Goal: Find contact information: Find contact information

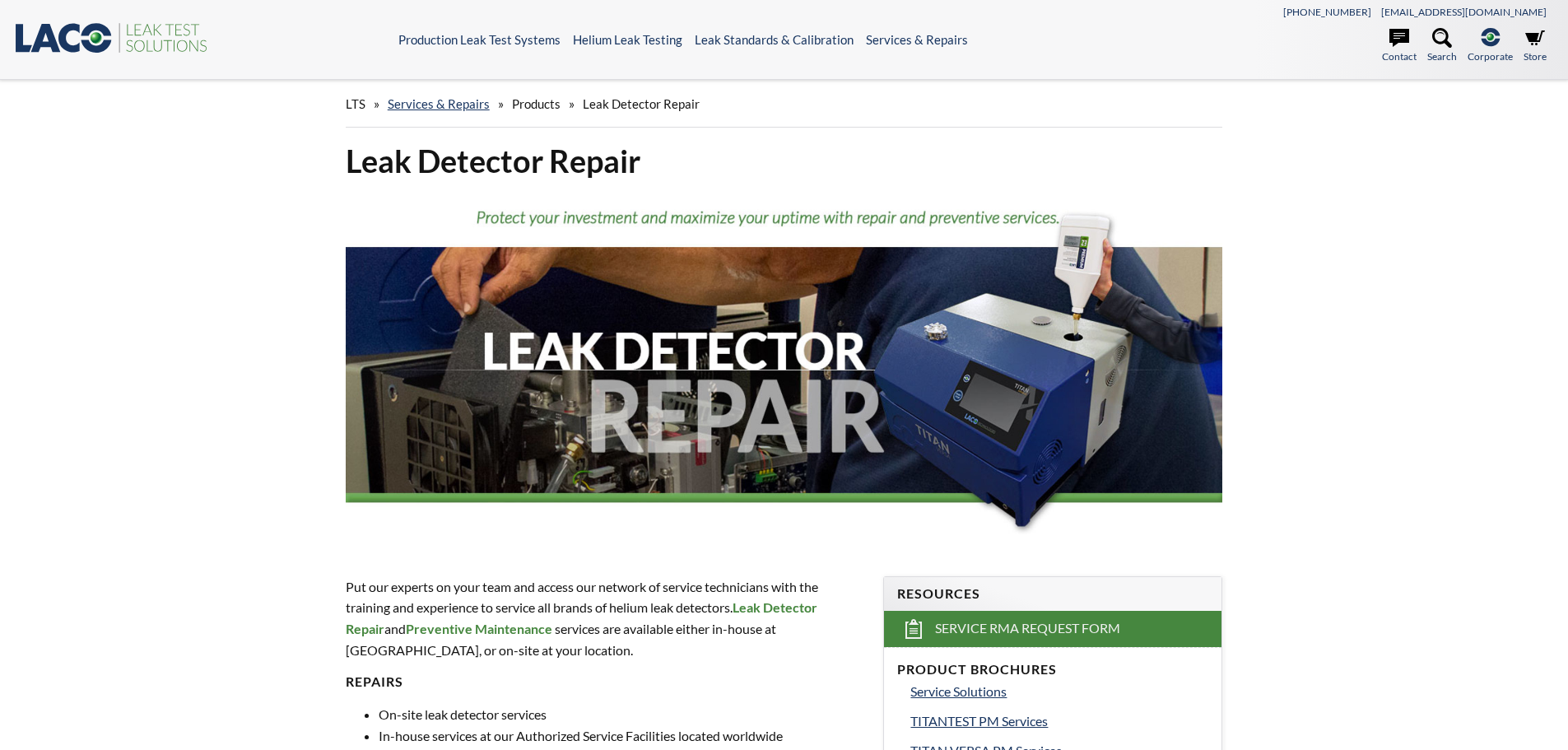
select select "Language Translate Widget"
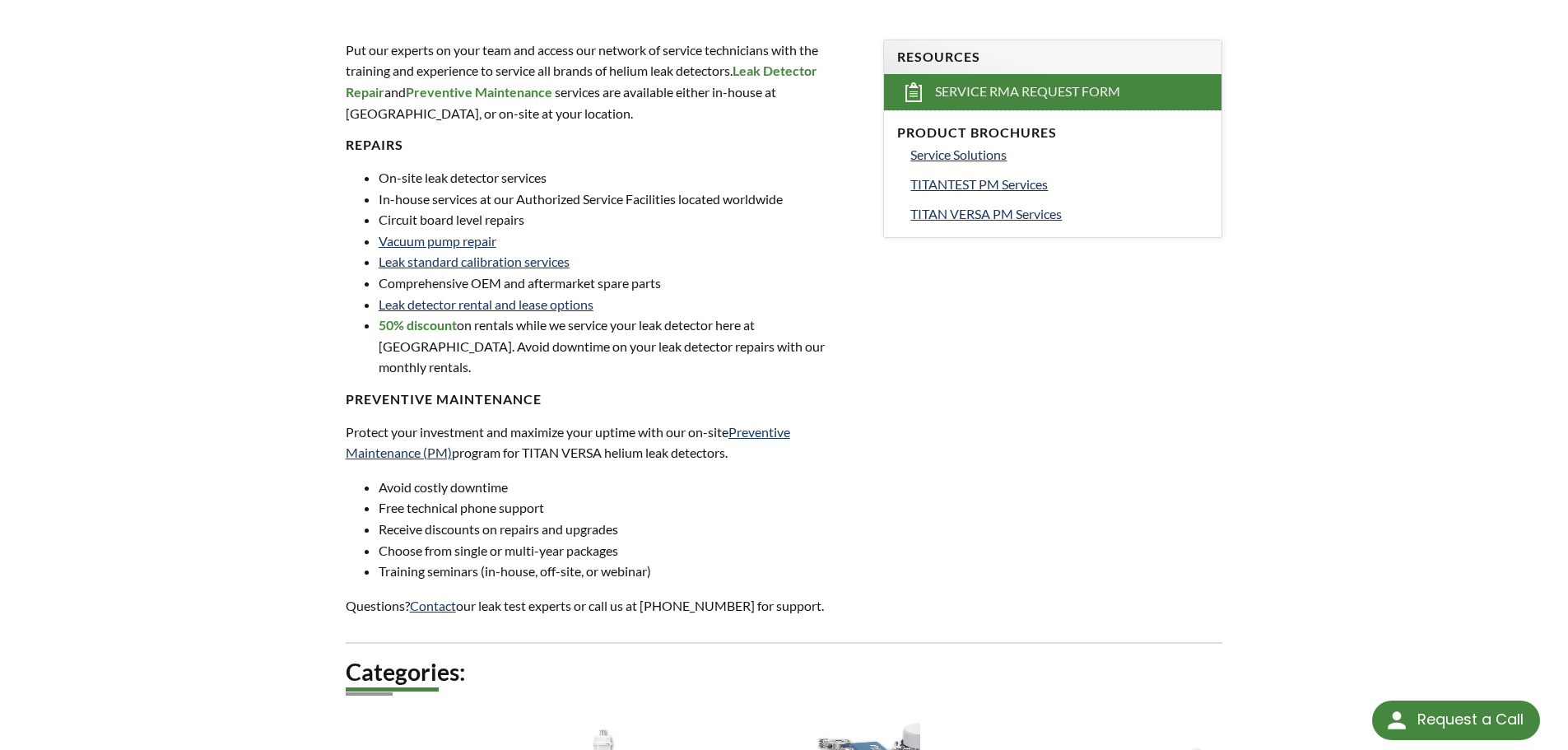
scroll to position [511, 0]
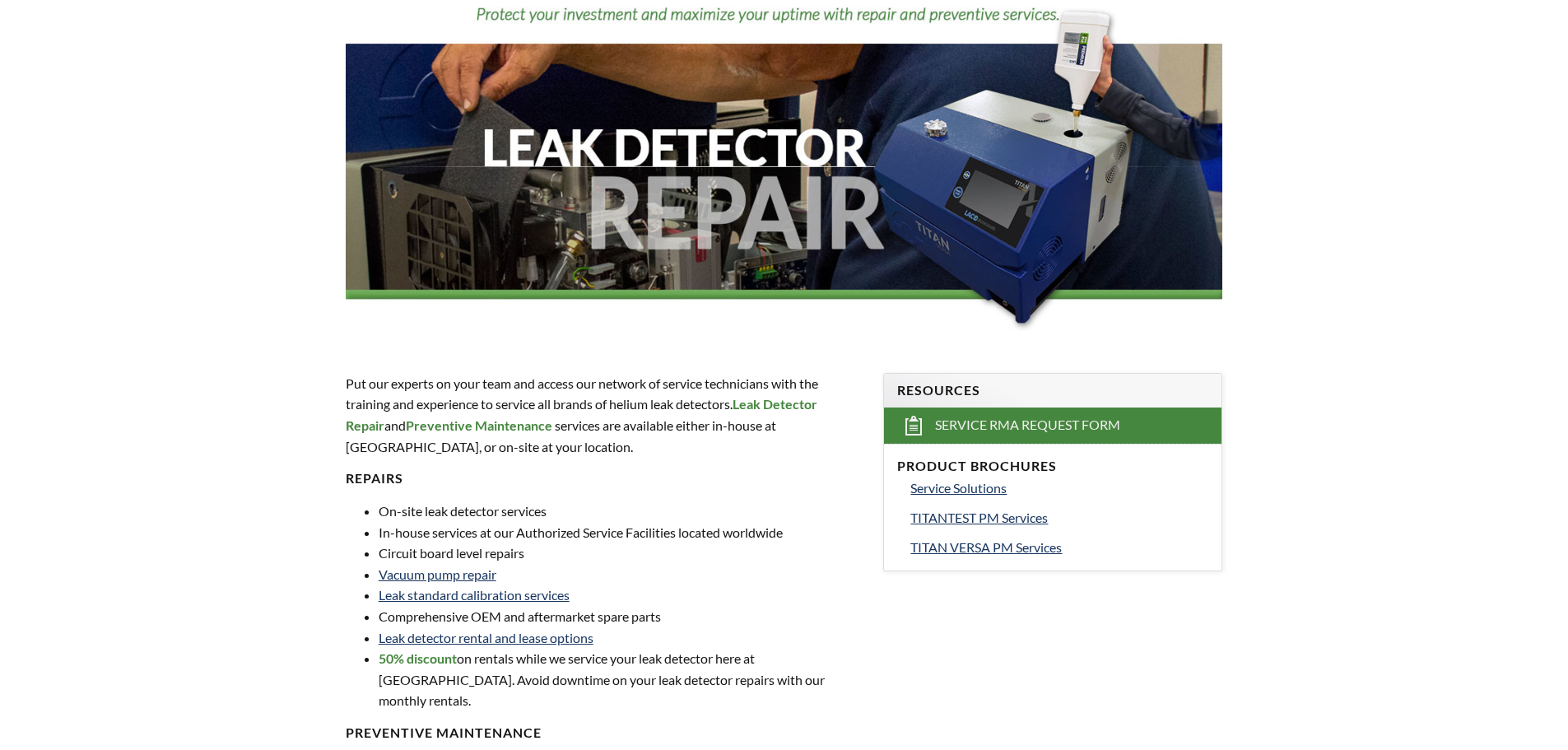
select select "Language Translate Widget"
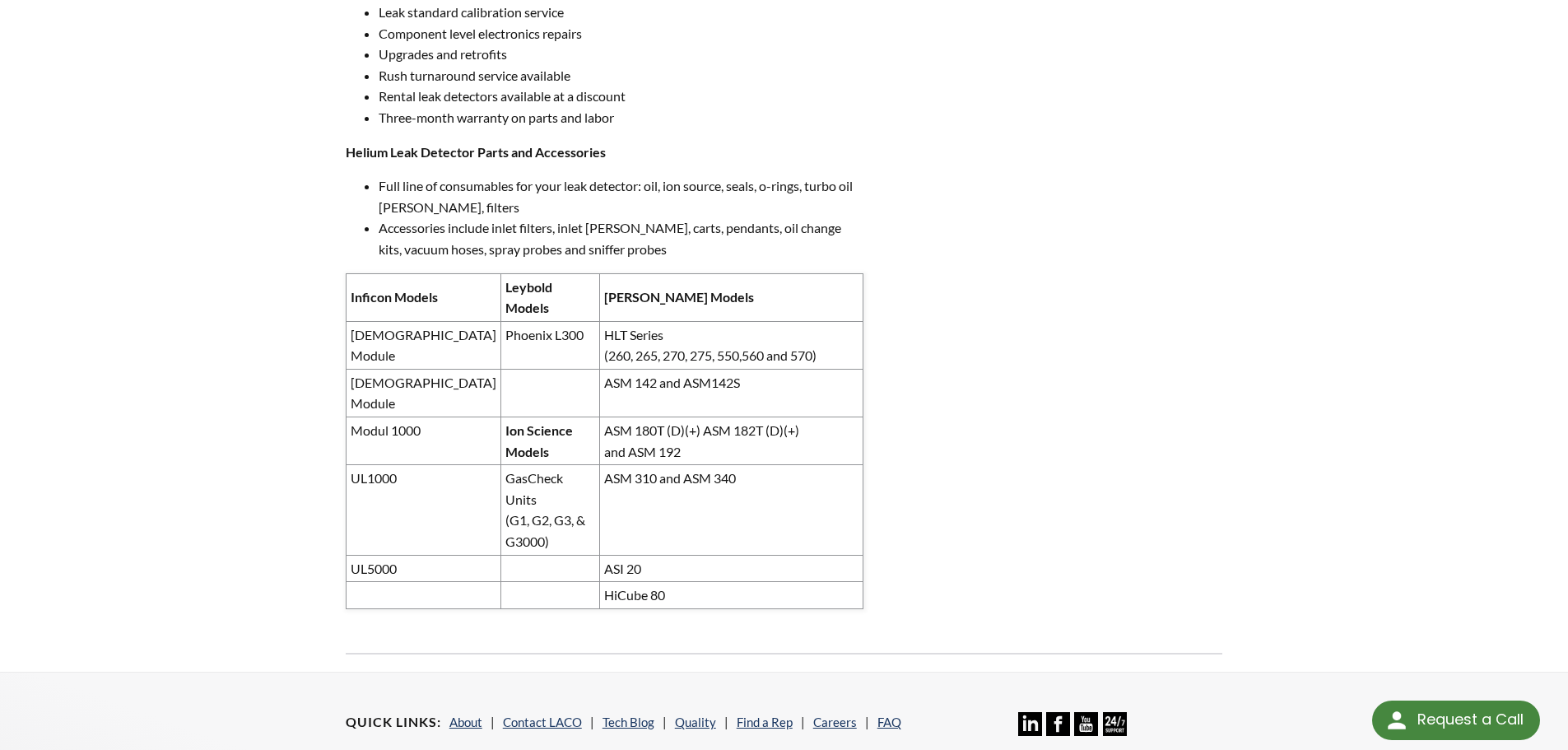
scroll to position [1071, 0]
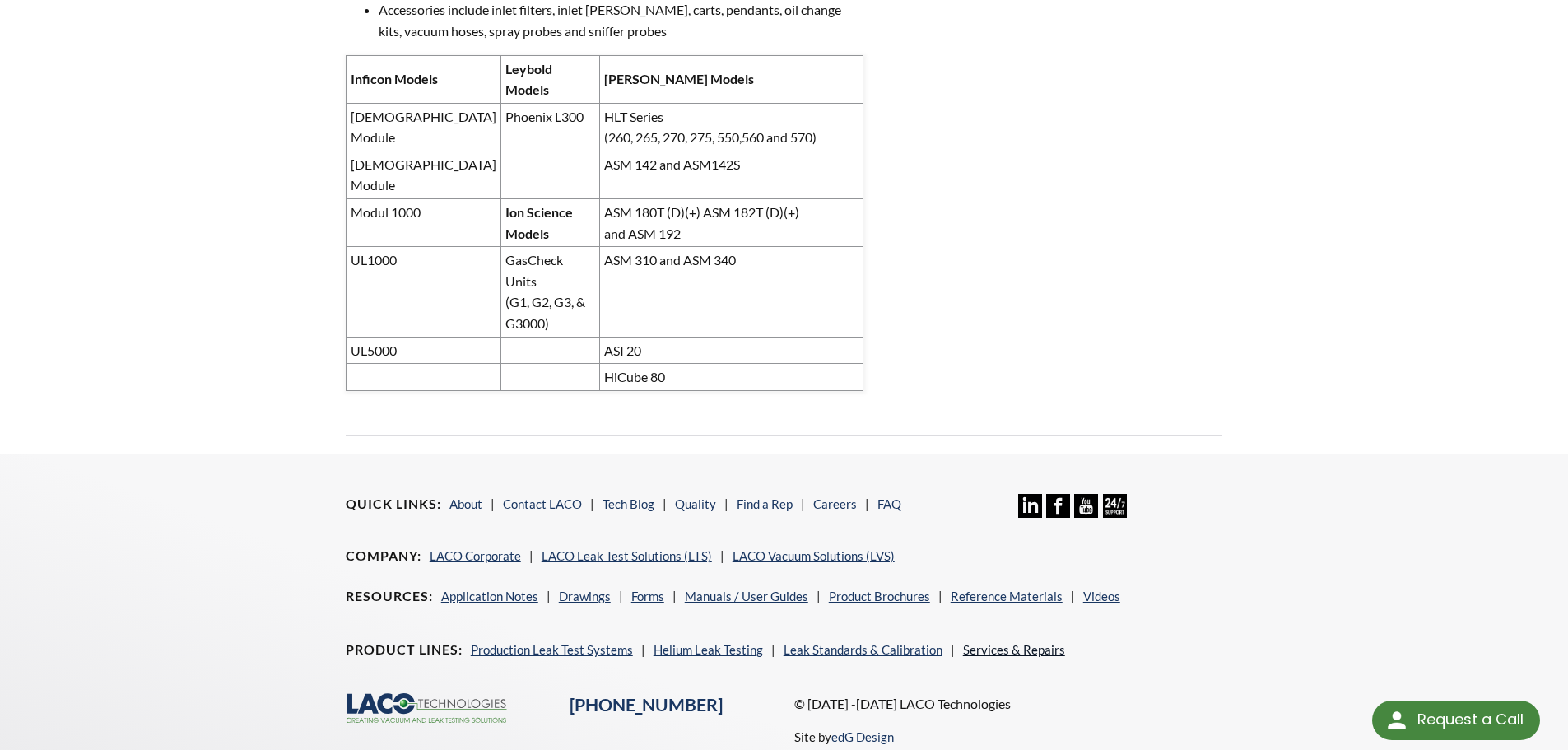
click at [987, 642] on link "Services & Repairs" at bounding box center [1015, 650] width 102 height 15
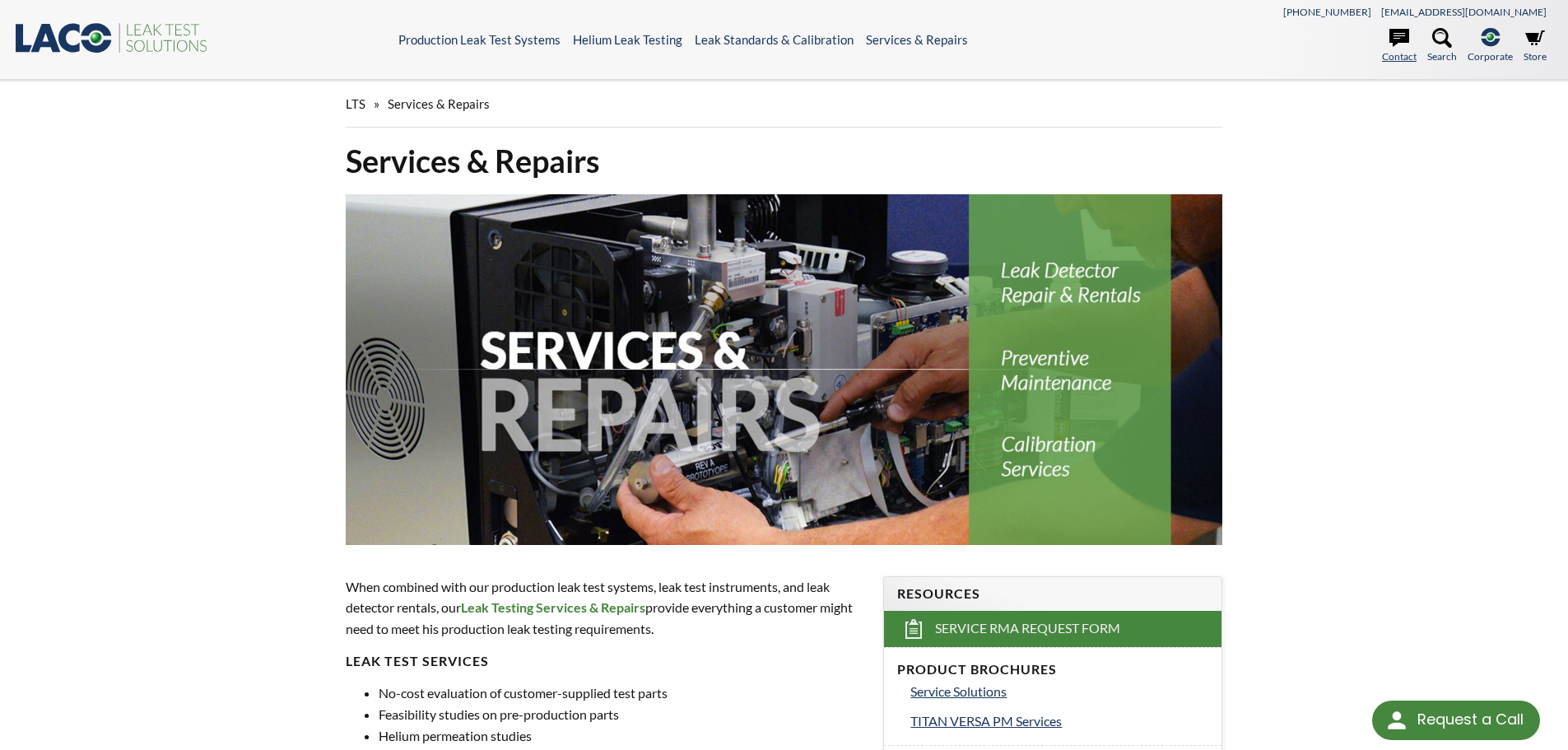
click at [1397, 37] on icon at bounding box center [1399, 37] width 20 height 18
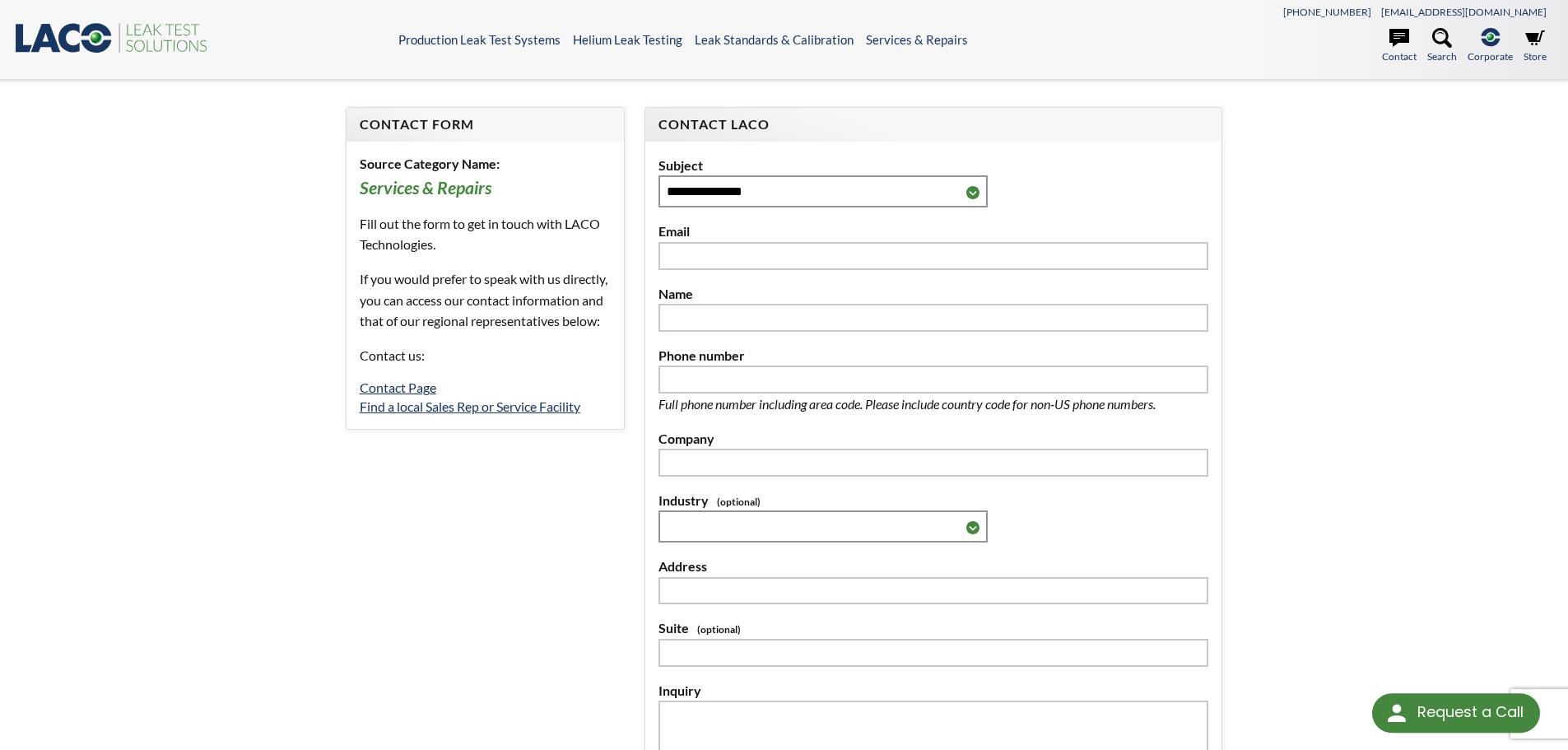
select select "Language Translate Widget"
click at [394, 395] on link "Contact Page" at bounding box center [398, 387] width 76 height 16
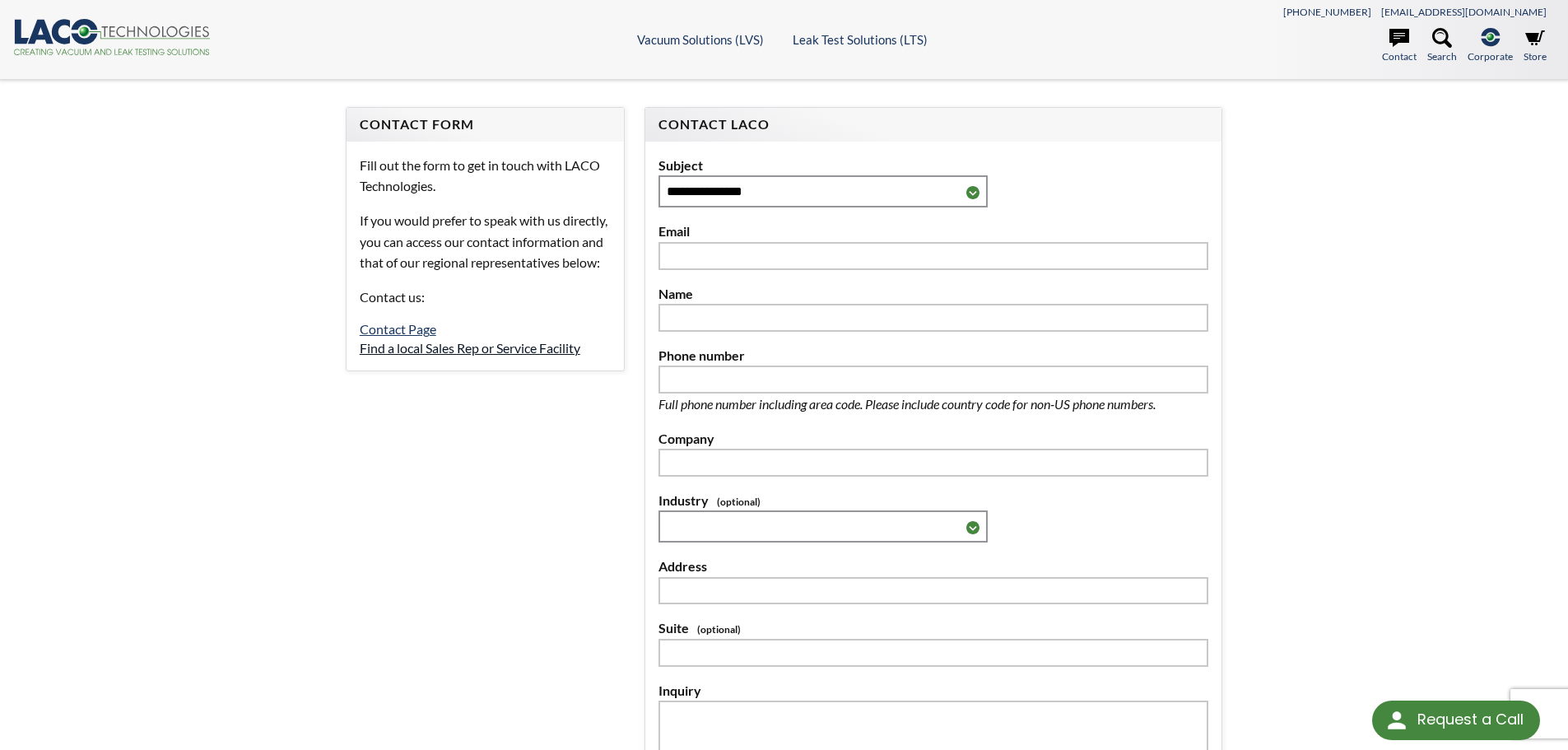
click at [426, 355] on link "Find a local Sales Rep or Service Facility" at bounding box center [470, 348] width 220 height 16
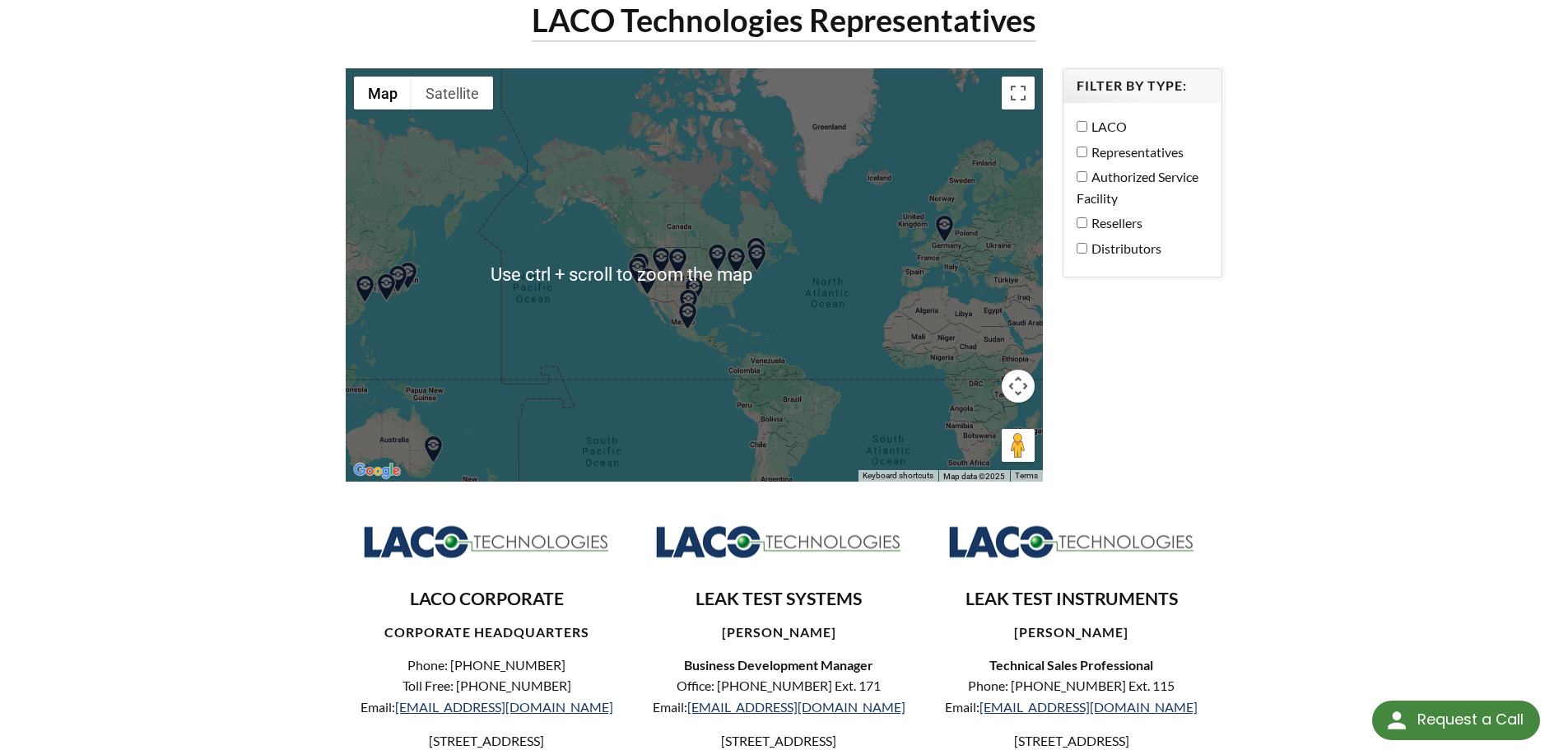
scroll to position [80, 0]
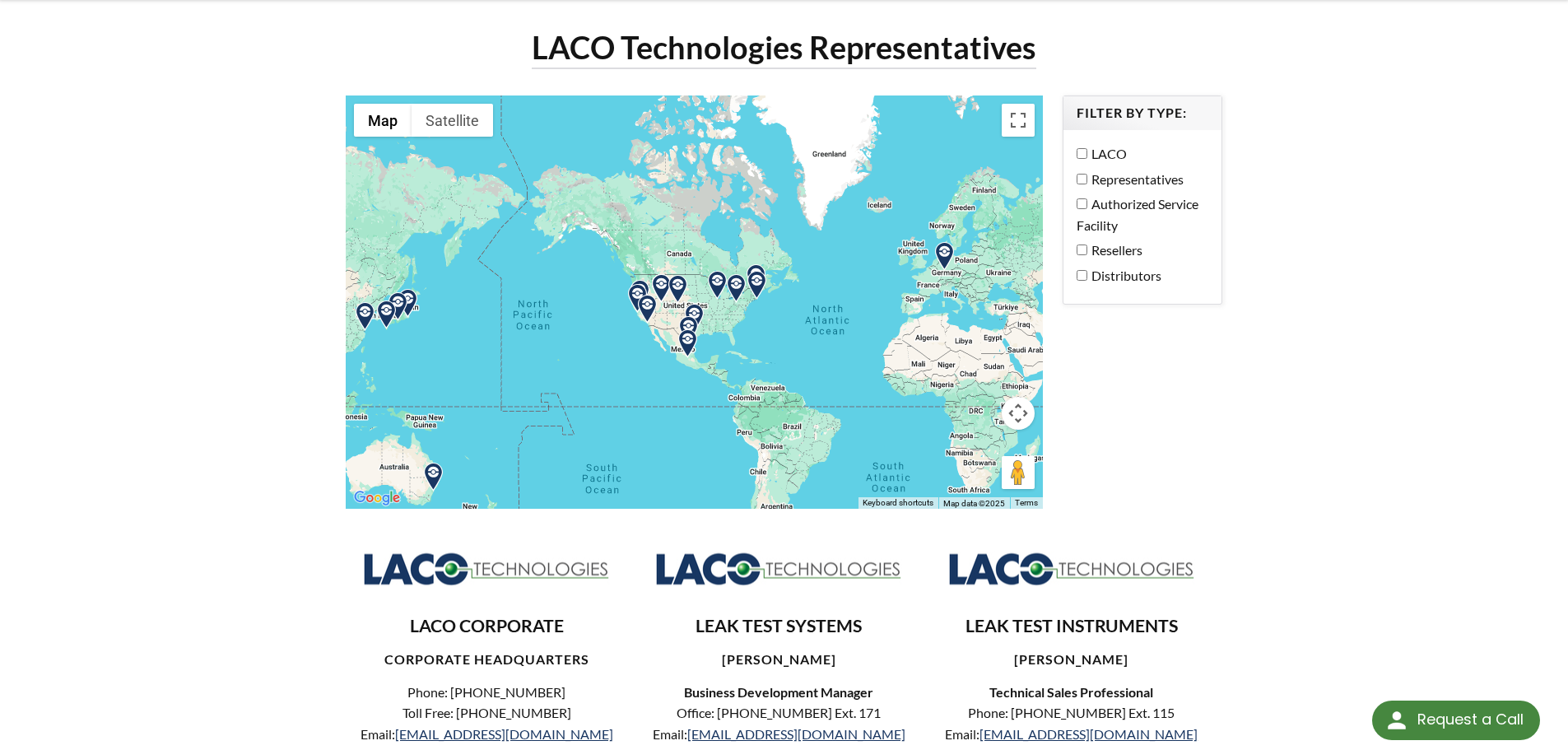
click at [737, 287] on img at bounding box center [736, 288] width 29 height 29
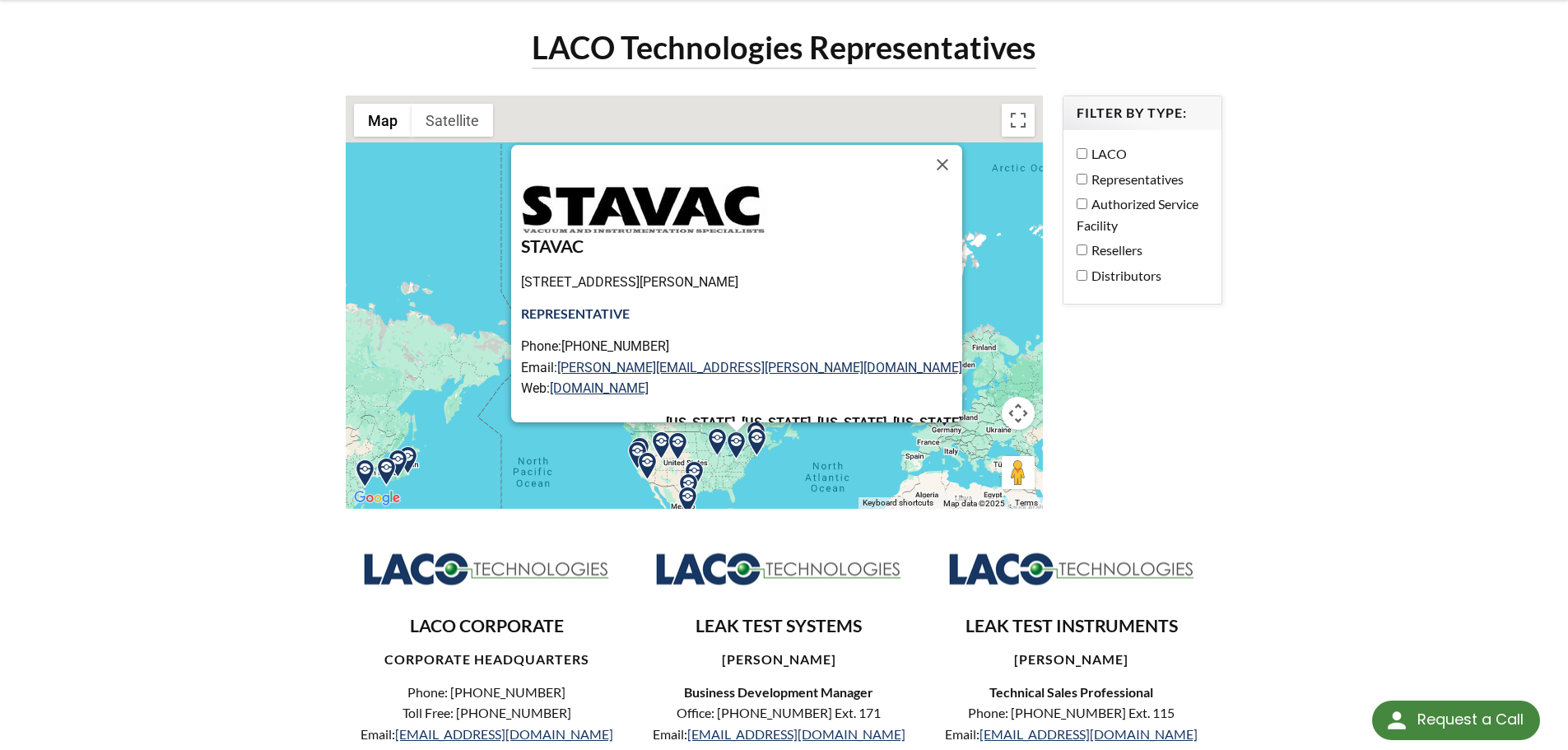
click at [715, 444] on img at bounding box center [717, 442] width 29 height 29
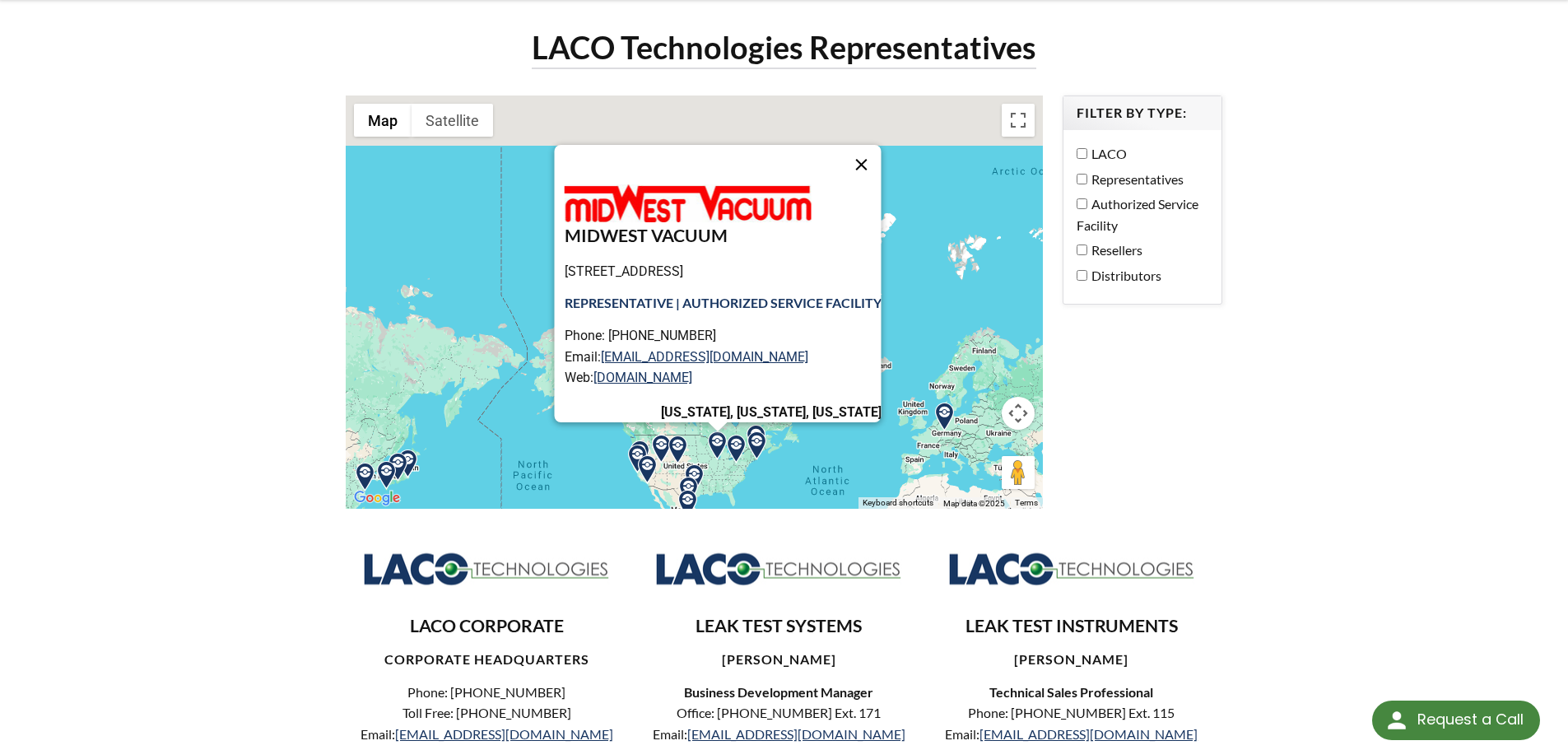
click at [870, 160] on button "Close" at bounding box center [861, 165] width 39 height 39
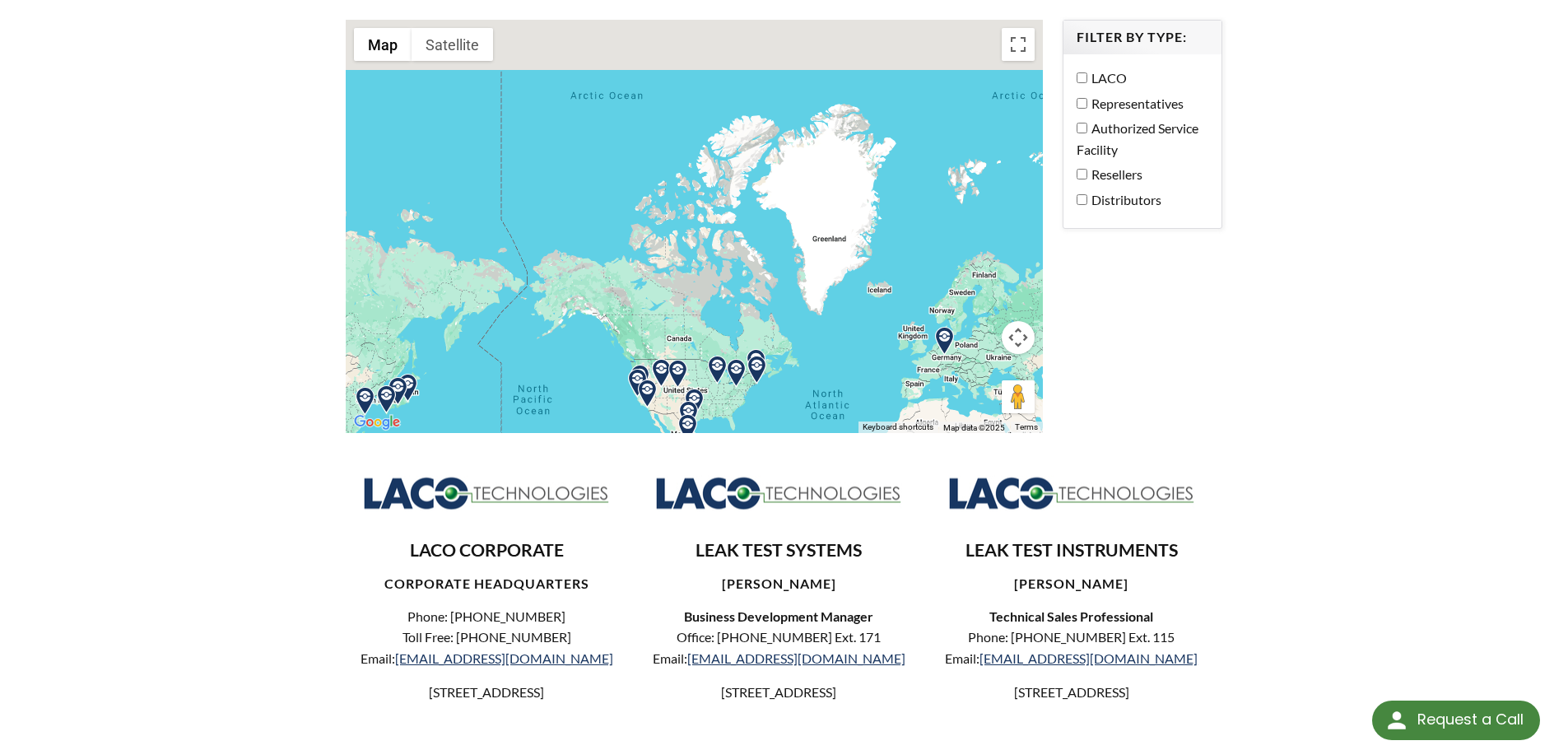
scroll to position [245, 0]
